Goal: Information Seeking & Learning: Learn about a topic

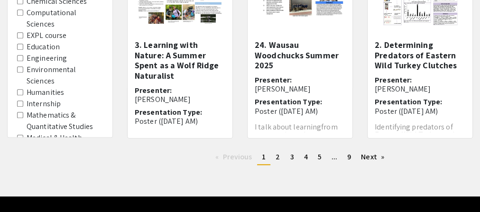
scroll to position [410, 0]
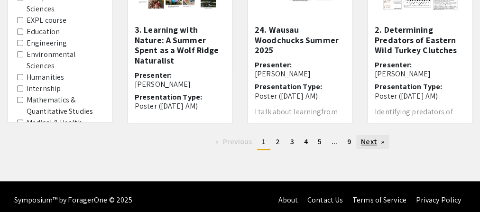
click at [383, 149] on link "Next page" at bounding box center [372, 142] width 33 height 14
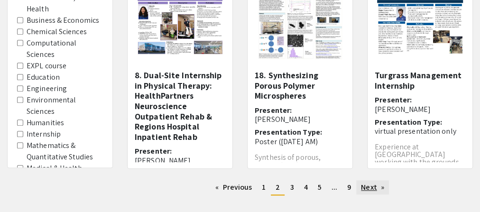
scroll to position [379, 0]
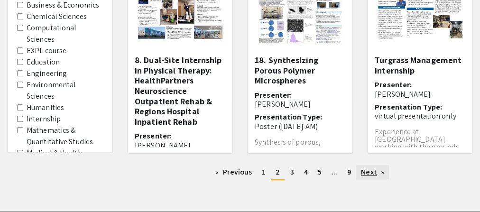
click at [389, 179] on link "Next page" at bounding box center [372, 172] width 33 height 14
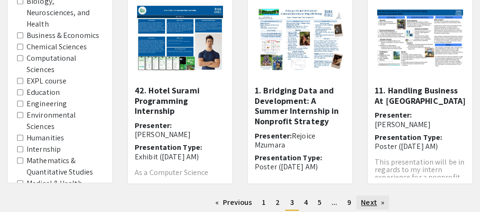
scroll to position [364, 0]
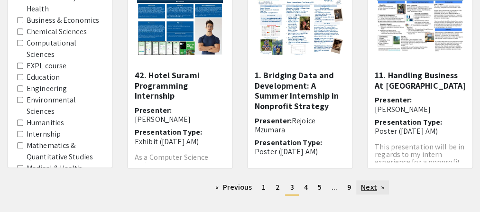
click at [389, 191] on link "Next page" at bounding box center [372, 187] width 33 height 14
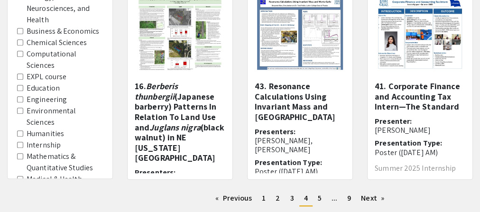
scroll to position [328, 0]
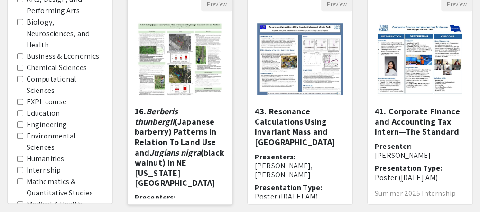
click at [182, 67] on img "Open Presentation <p>16. <em>Berberis thunbergii</em> (Japanese barberry) Patte…" at bounding box center [180, 59] width 105 height 92
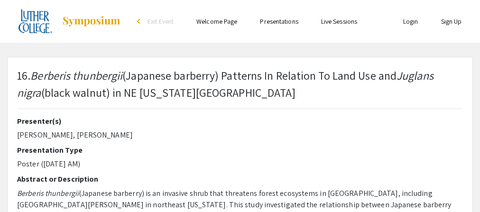
select select "custom"
type input "0"
select select "custom"
type input "1"
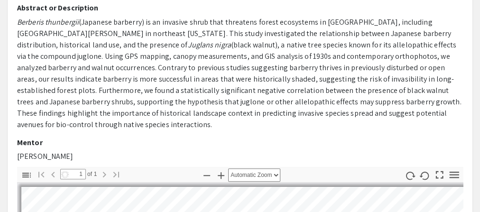
scroll to position [173, 0]
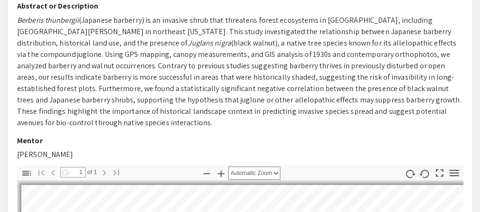
select select "auto"
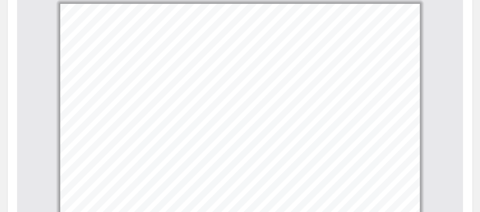
scroll to position [358, 0]
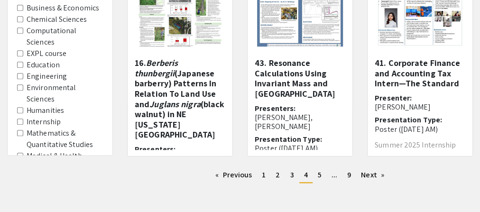
scroll to position [382, 0]
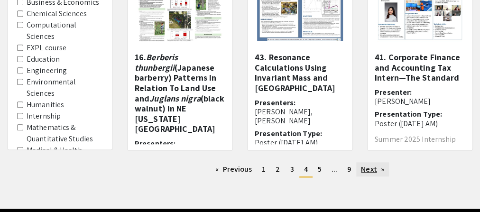
click at [384, 176] on link "Next page" at bounding box center [372, 169] width 33 height 14
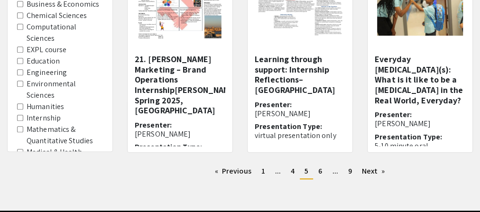
scroll to position [381, 0]
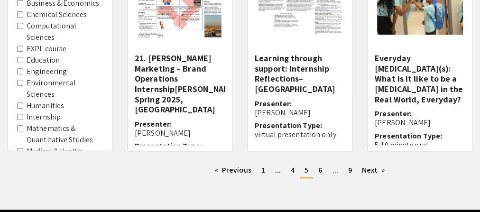
click at [422, 65] on h5 "Everyday [MEDICAL_DATA](s): What is it like to be a [MEDICAL_DATA] in the Real …" at bounding box center [420, 78] width 91 height 51
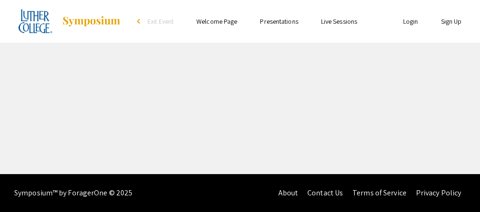
select select "custom"
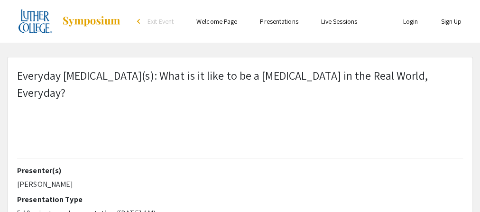
type input "0"
select select "custom"
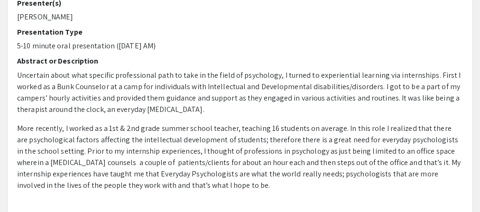
scroll to position [172, 0]
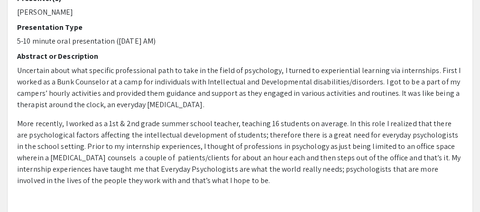
type input "1"
select select "auto"
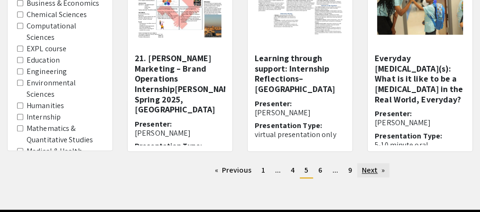
click at [388, 177] on link "Next page" at bounding box center [373, 170] width 33 height 14
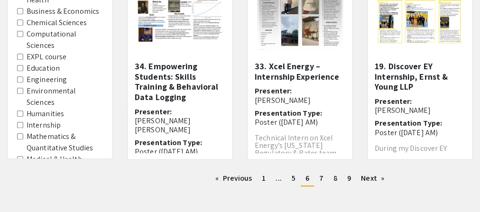
scroll to position [375, 0]
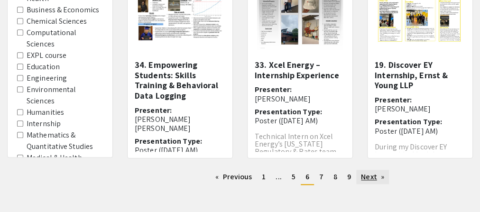
click at [389, 183] on link "Next page" at bounding box center [372, 177] width 33 height 14
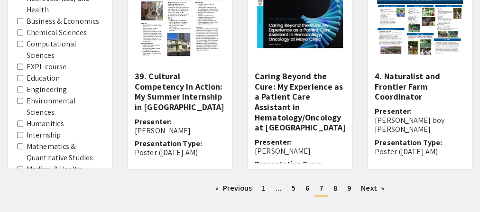
scroll to position [374, 0]
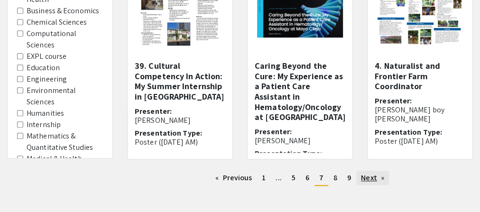
click at [389, 185] on link "Next page" at bounding box center [372, 178] width 33 height 14
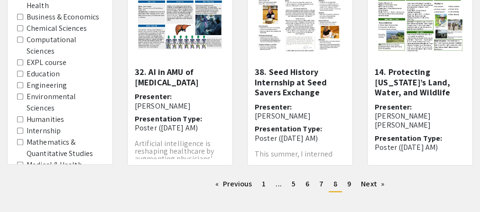
scroll to position [369, 0]
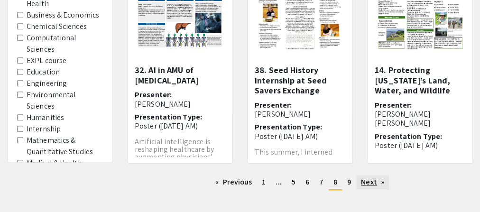
click at [389, 189] on link "Next page" at bounding box center [372, 182] width 33 height 14
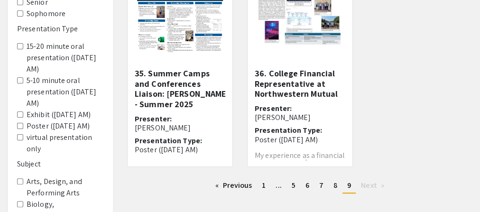
scroll to position [147, 0]
